Goal: Task Accomplishment & Management: Complete application form

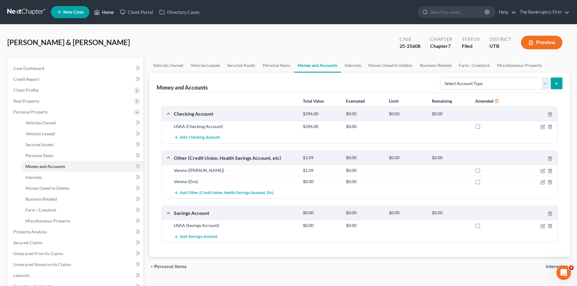
click at [111, 14] on link "Home" at bounding box center [104, 12] width 26 height 11
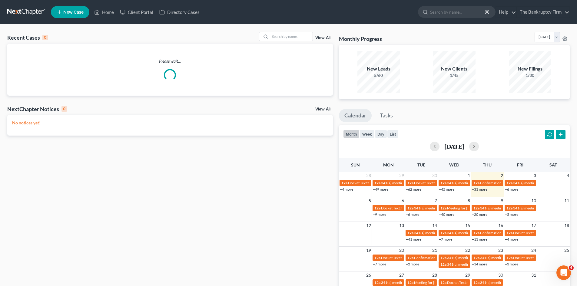
click at [286, 27] on div "Recent Cases 0 View All Please wait... NextChapter Notices 0 View All No notice…" at bounding box center [288, 182] width 577 height 314
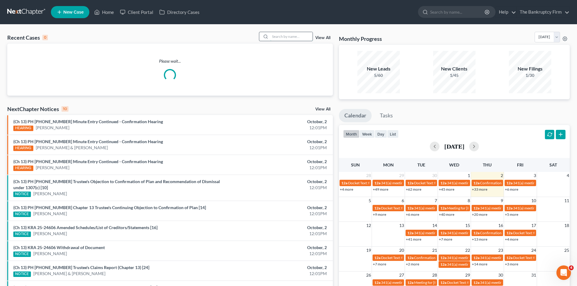
click at [281, 34] on input "search" at bounding box center [291, 36] width 42 height 9
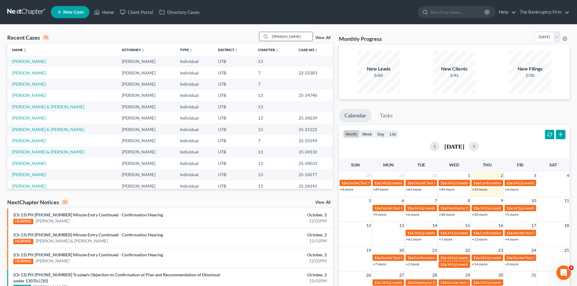
type input "[PERSON_NAME]"
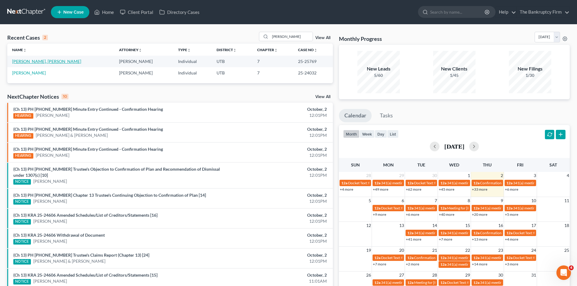
click at [21, 63] on link "[PERSON_NAME], [PERSON_NAME]" at bounding box center [46, 61] width 69 height 5
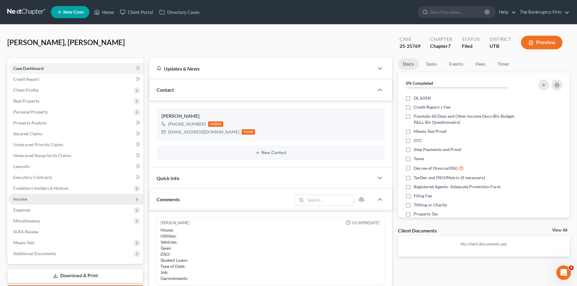
scroll to position [48, 0]
click at [27, 202] on span "Income" at bounding box center [75, 199] width 135 height 11
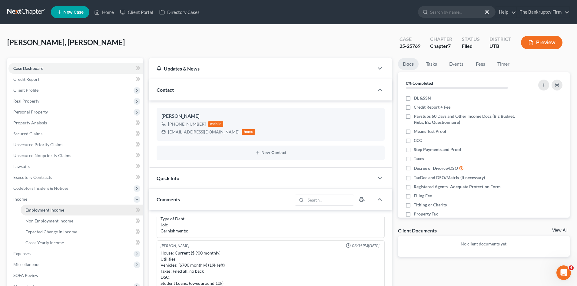
click at [39, 214] on link "Employment Income" at bounding box center [82, 210] width 123 height 11
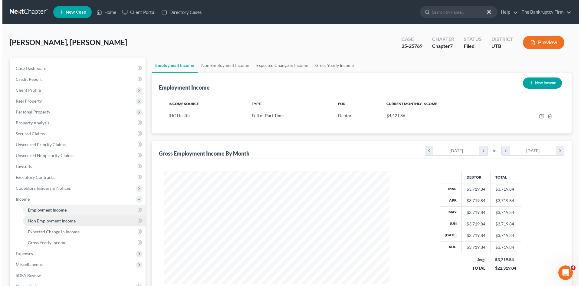
scroll to position [113, 238]
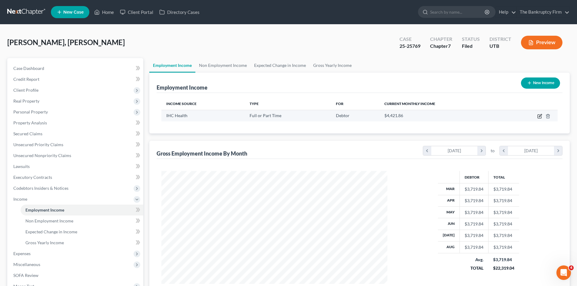
click at [540, 116] on icon "button" at bounding box center [540, 115] width 3 height 3
select select "0"
select select "46"
select select "2"
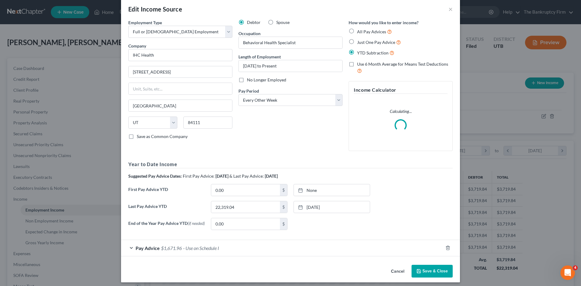
scroll to position [13, 0]
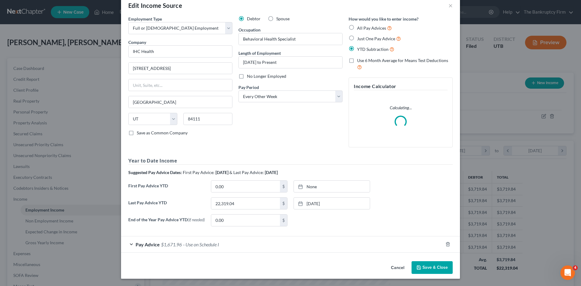
click at [152, 244] on span "Pay Advice" at bounding box center [148, 245] width 24 height 6
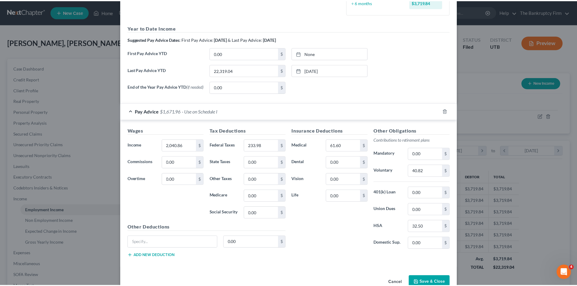
scroll to position [195, 0]
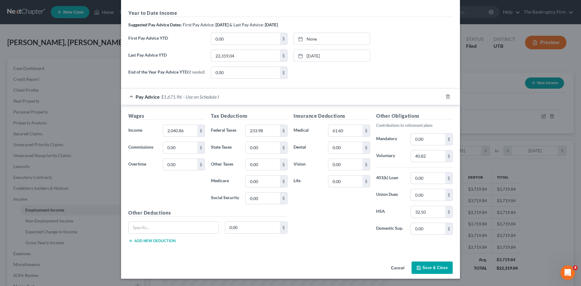
click at [425, 272] on button "Save & Close" at bounding box center [432, 268] width 41 height 13
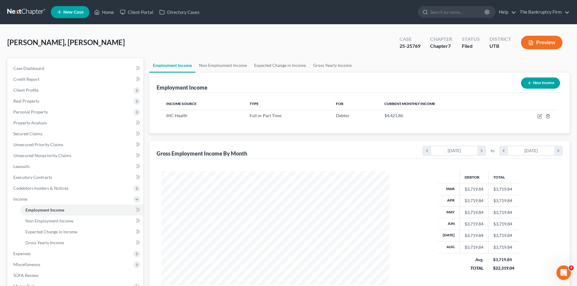
scroll to position [302713, 302588]
click at [45, 111] on span "Personal Property" at bounding box center [30, 111] width 35 height 5
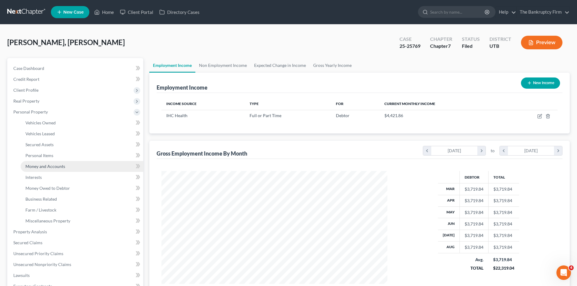
click at [46, 166] on span "Money and Accounts" at bounding box center [45, 166] width 40 height 5
